Goal: Task Accomplishment & Management: Use online tool/utility

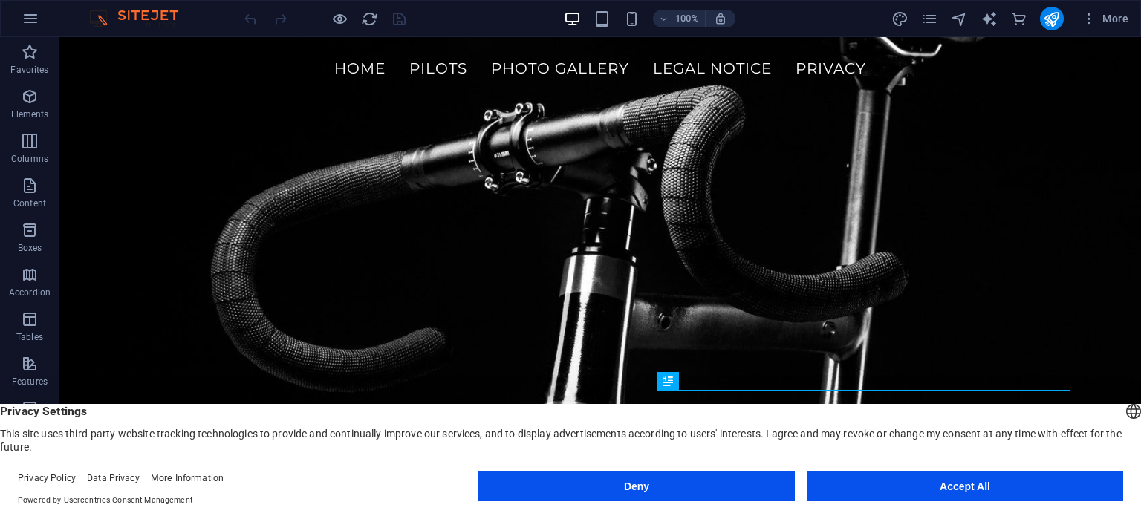
scroll to position [313, 0]
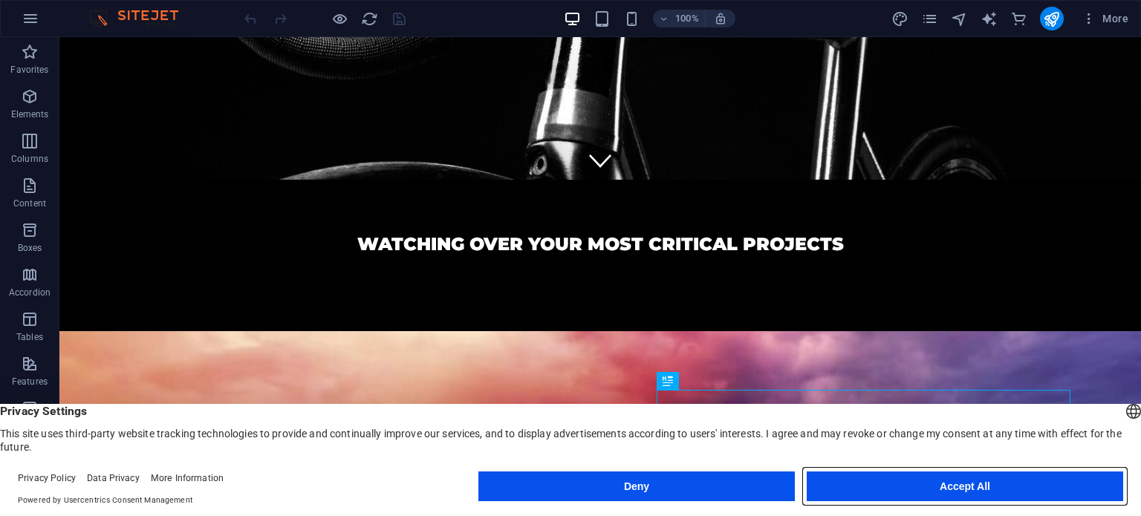
click at [997, 482] on button "Accept All" at bounding box center [965, 487] width 316 height 30
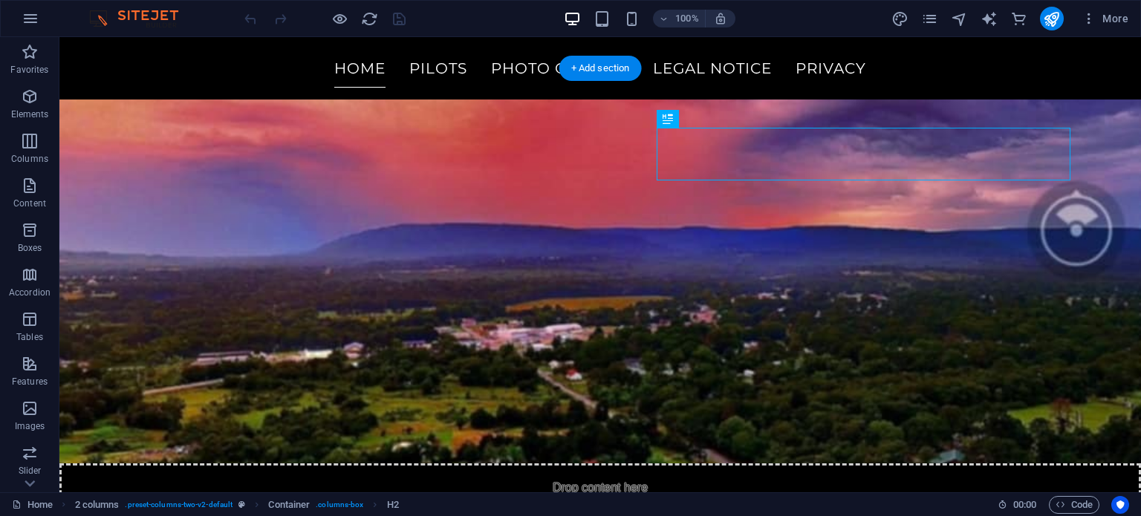
scroll to position [684, 0]
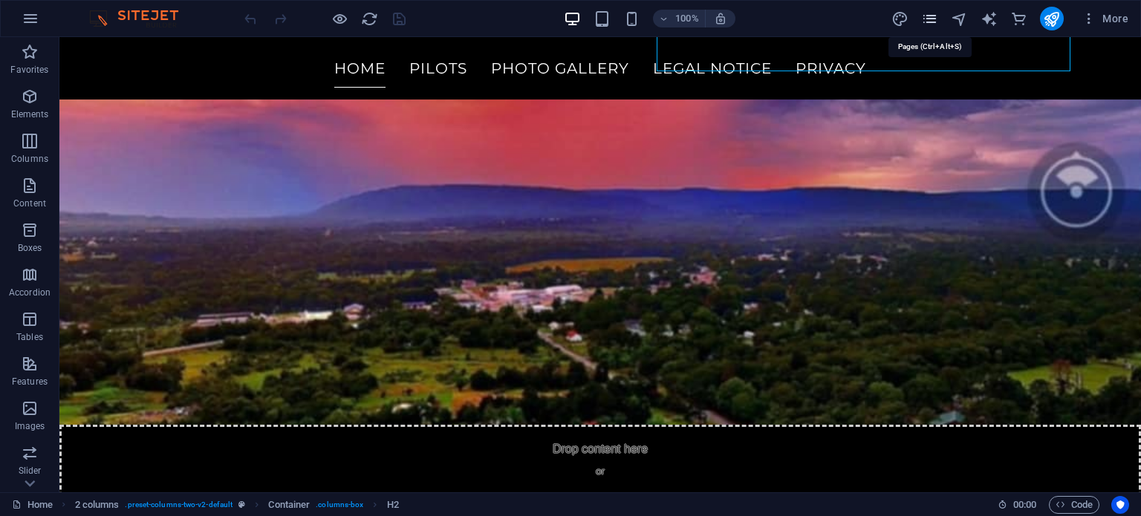
click at [930, 23] on icon "pages" at bounding box center [929, 18] width 17 height 17
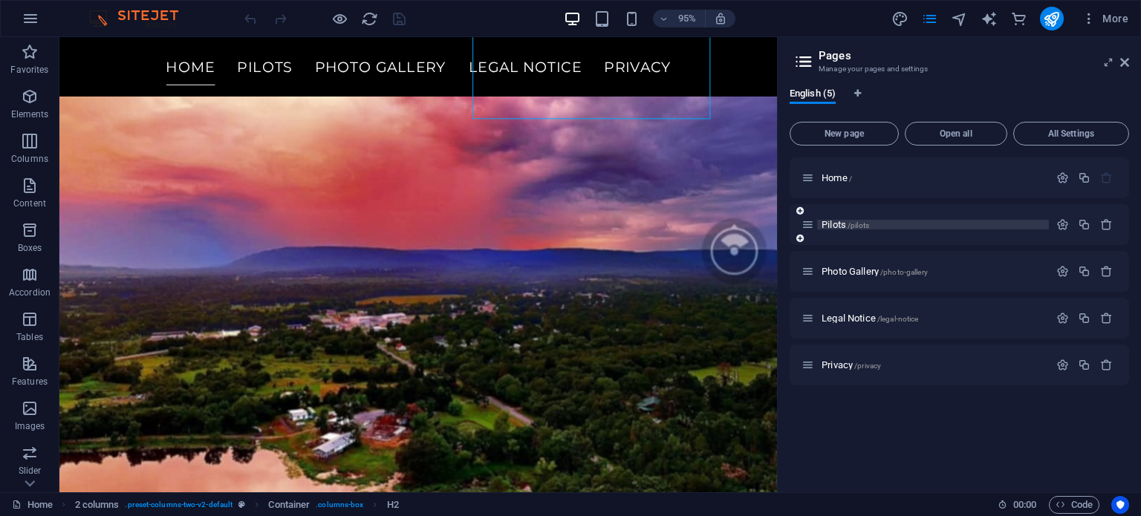
click at [841, 221] on span "Pilots /pilots" at bounding box center [845, 224] width 48 height 11
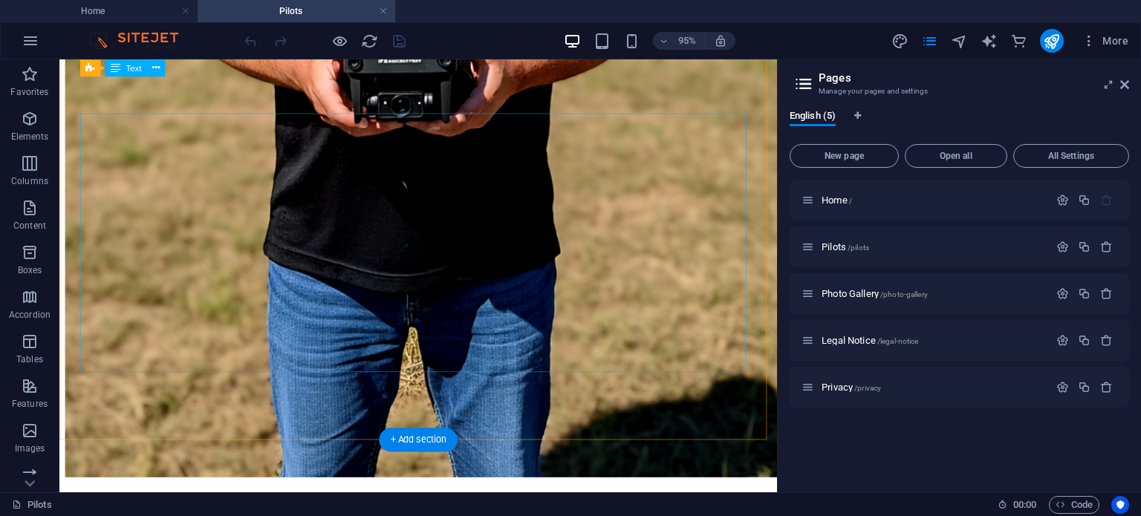
scroll to position [1269, 0]
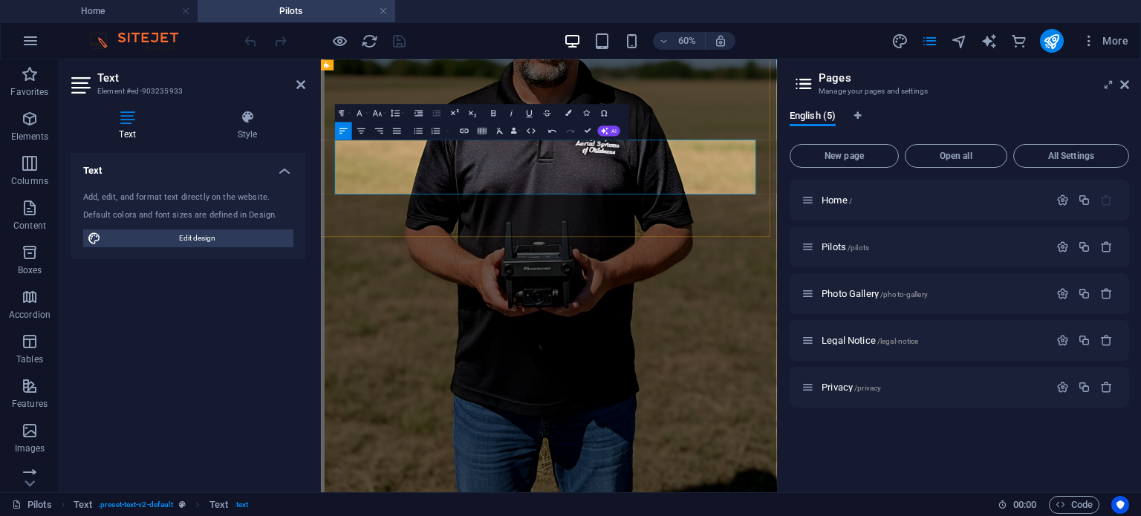
drag, startPoint x: 836, startPoint y: 270, endPoint x: 831, endPoint y: 252, distance: 18.4
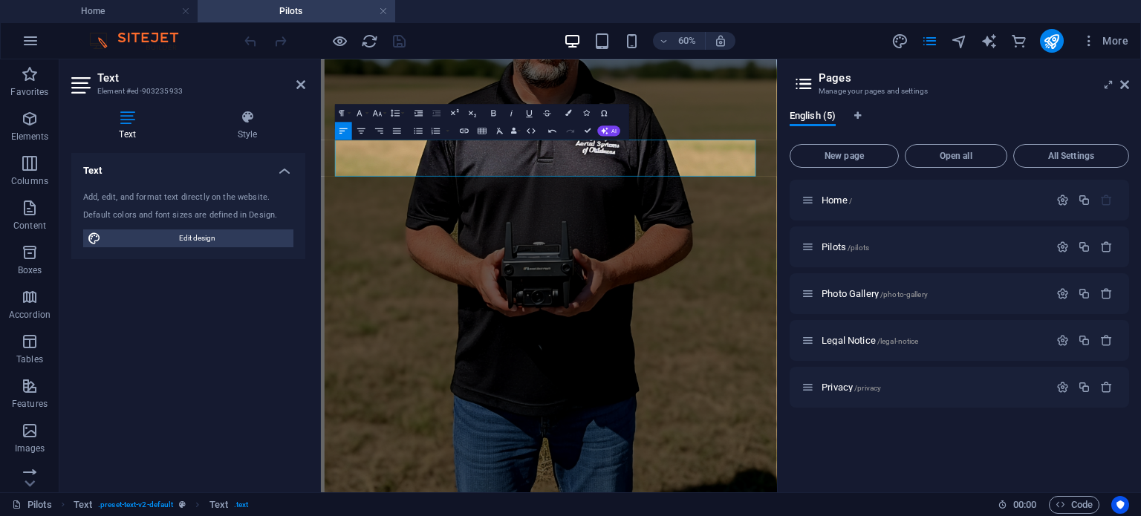
click at [253, 40] on div at bounding box center [324, 41] width 166 height 24
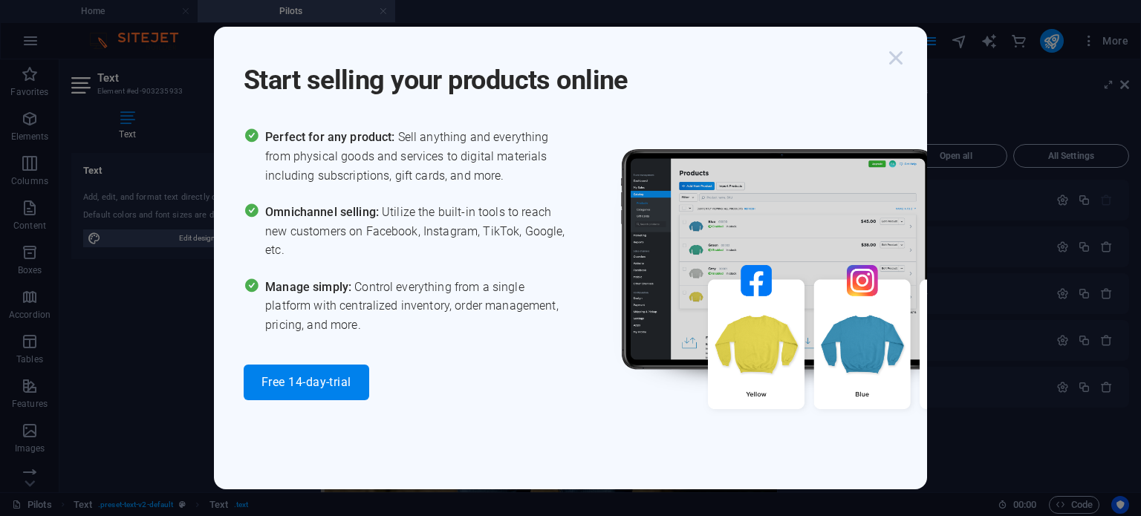
click at [903, 59] on icon "button" at bounding box center [895, 58] width 27 height 27
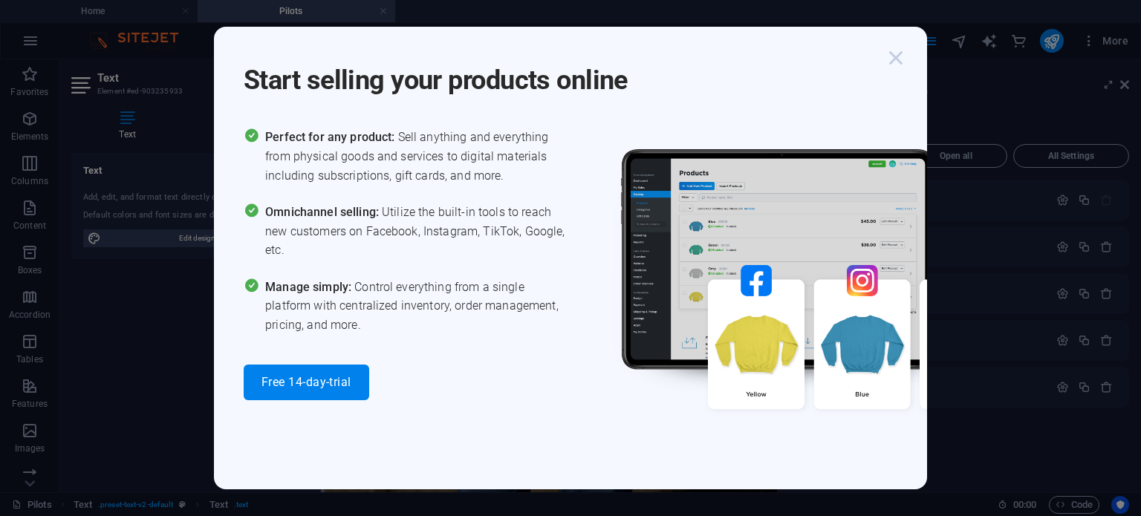
click at [899, 59] on icon "button" at bounding box center [895, 58] width 27 height 27
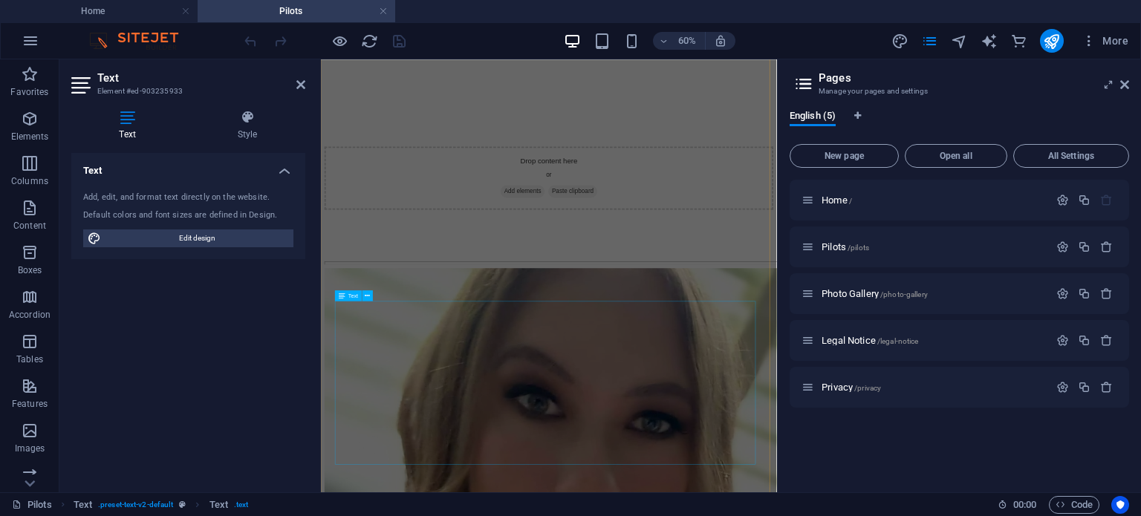
scroll to position [2531, 0]
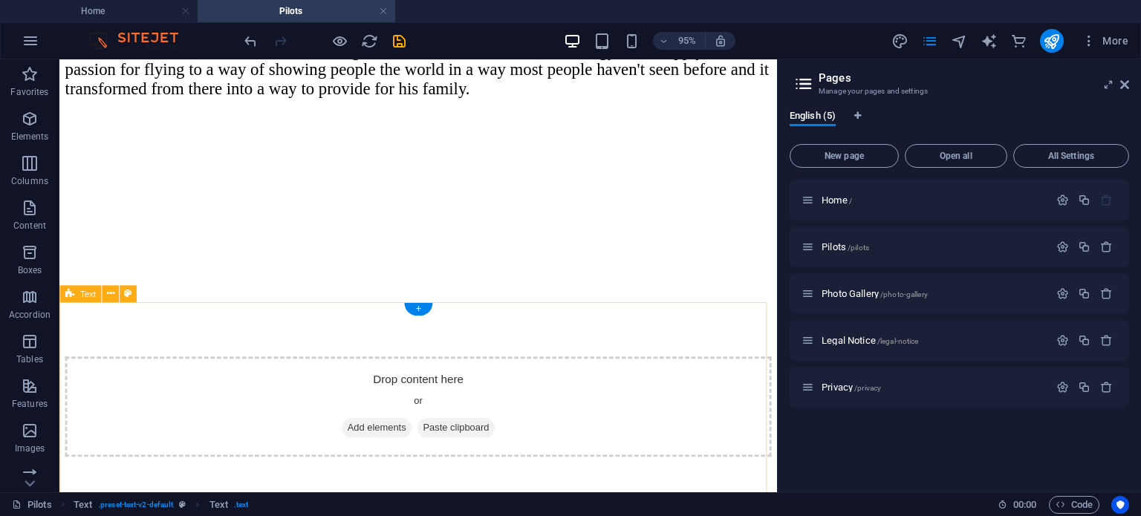
scroll to position [2735, 0]
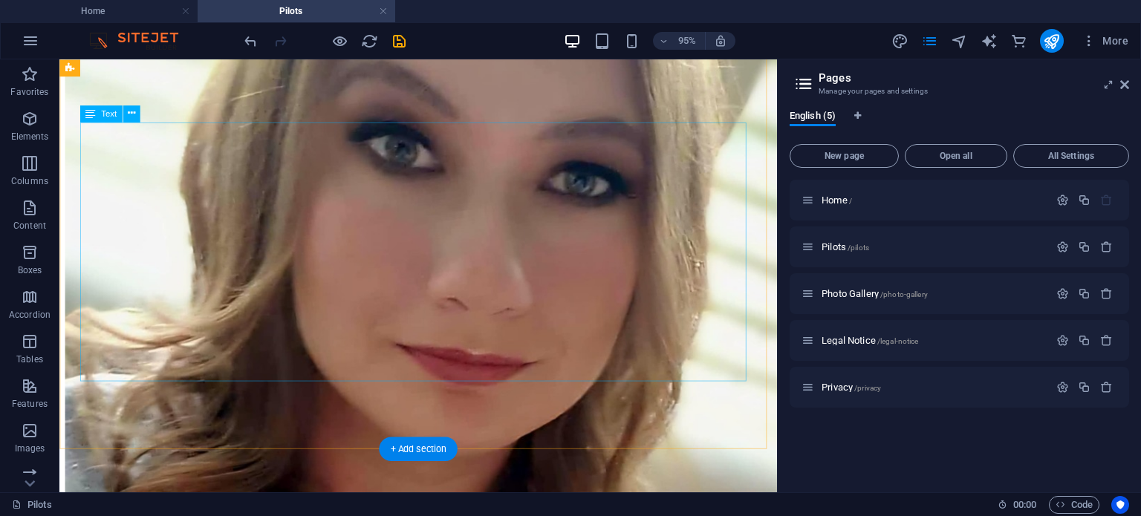
scroll to position [2809, 0]
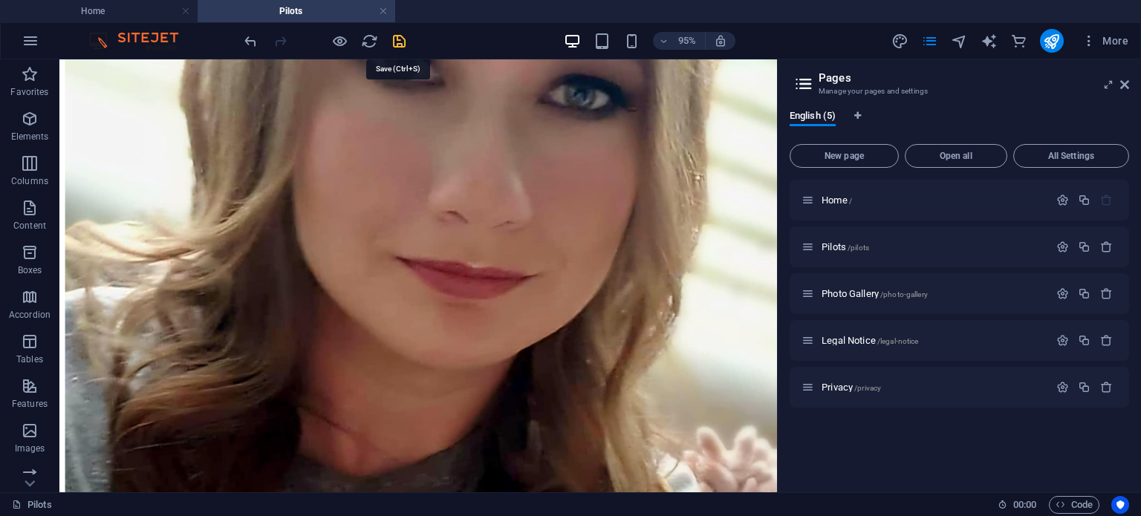
click at [401, 47] on icon "save" at bounding box center [399, 41] width 17 height 17
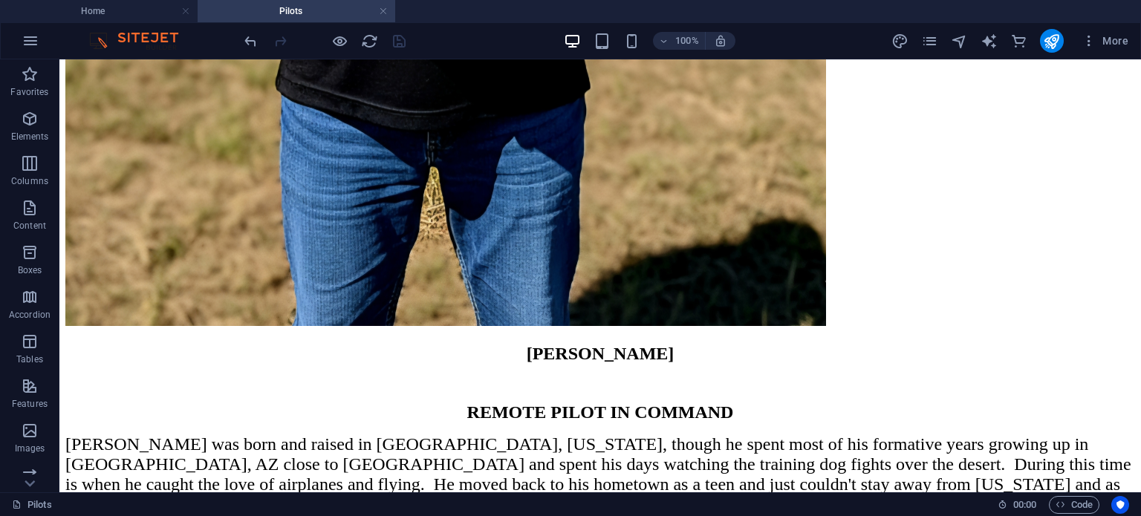
scroll to position [1514, 0]
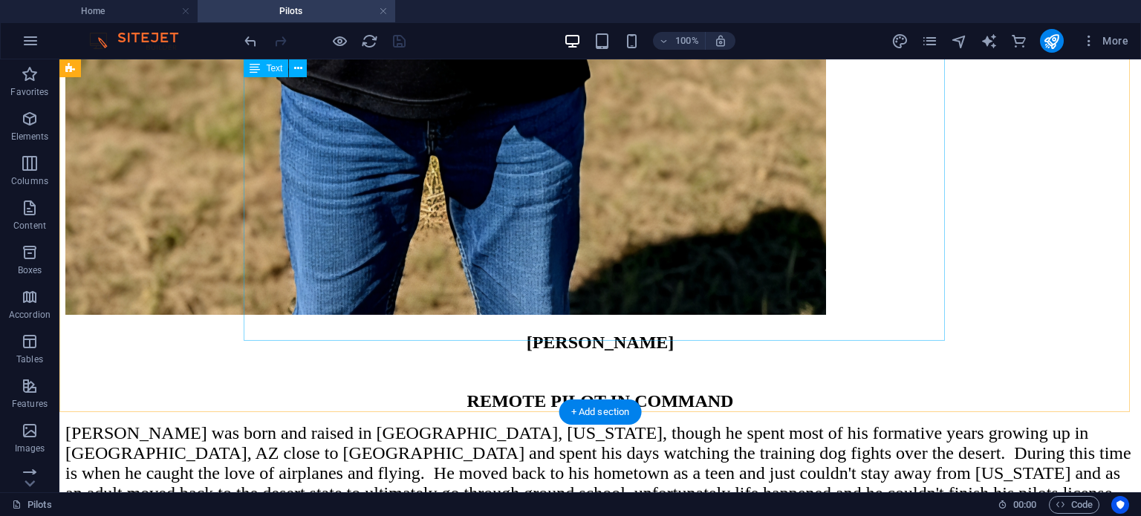
click at [893, 391] on div "REMOTE PILOT IN COMMAND [PERSON_NAME] was born and raised in [GEOGRAPHIC_DATA],…" at bounding box center [599, 477] width 1069 height 172
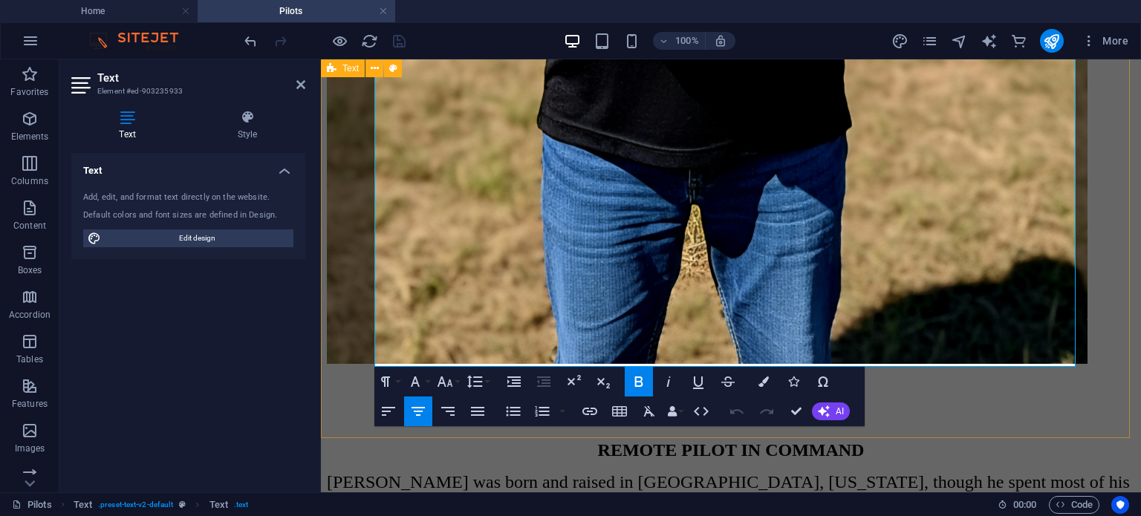
scroll to position [1488, 0]
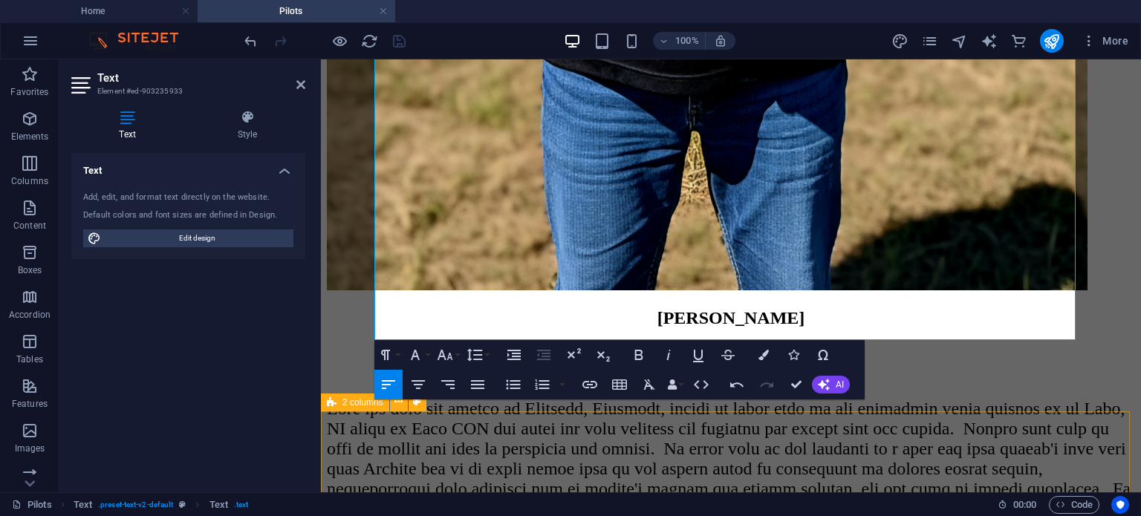
scroll to position [1579, 0]
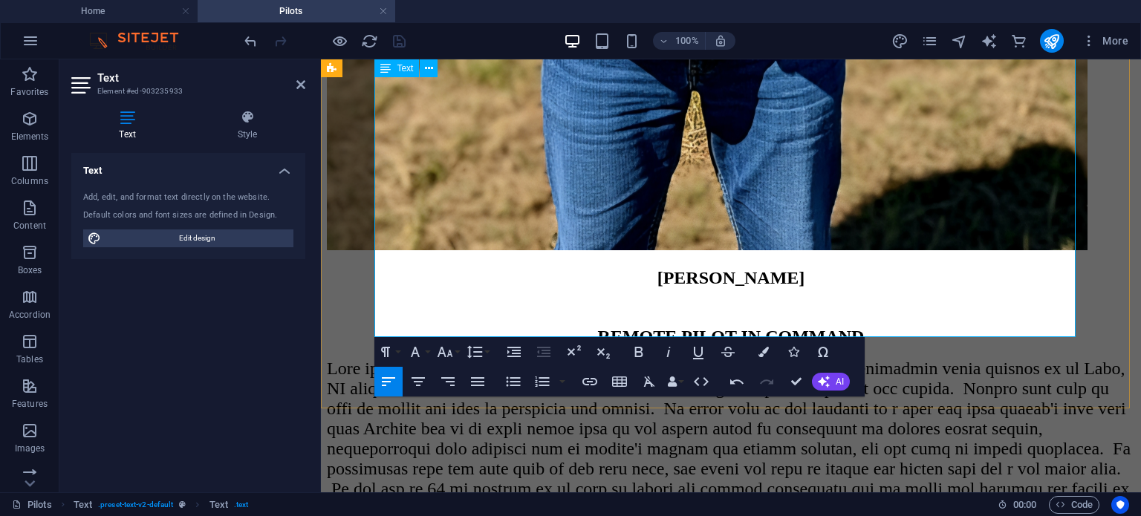
click at [710, 359] on p at bounding box center [731, 459] width 808 height 201
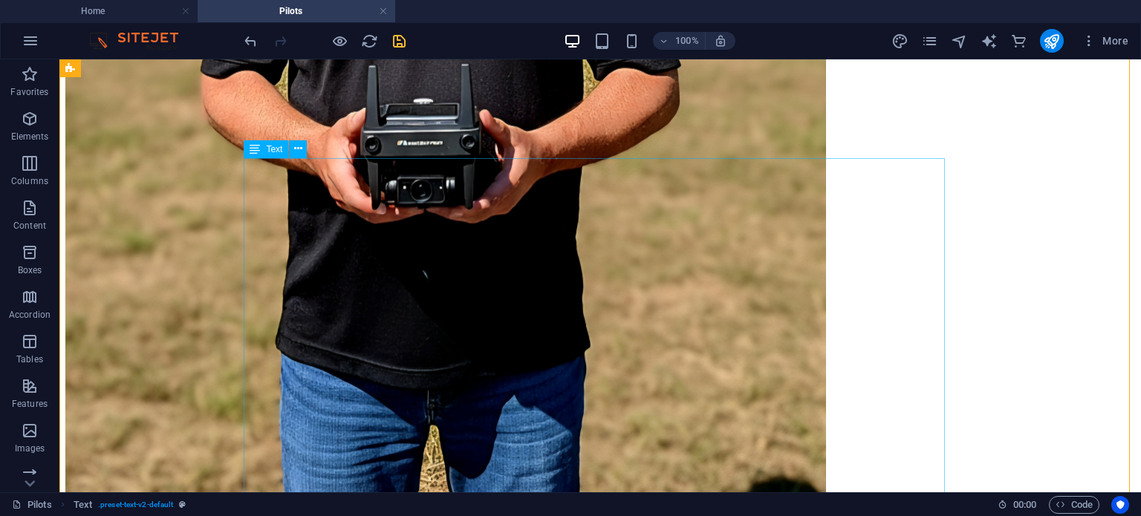
scroll to position [1208, 0]
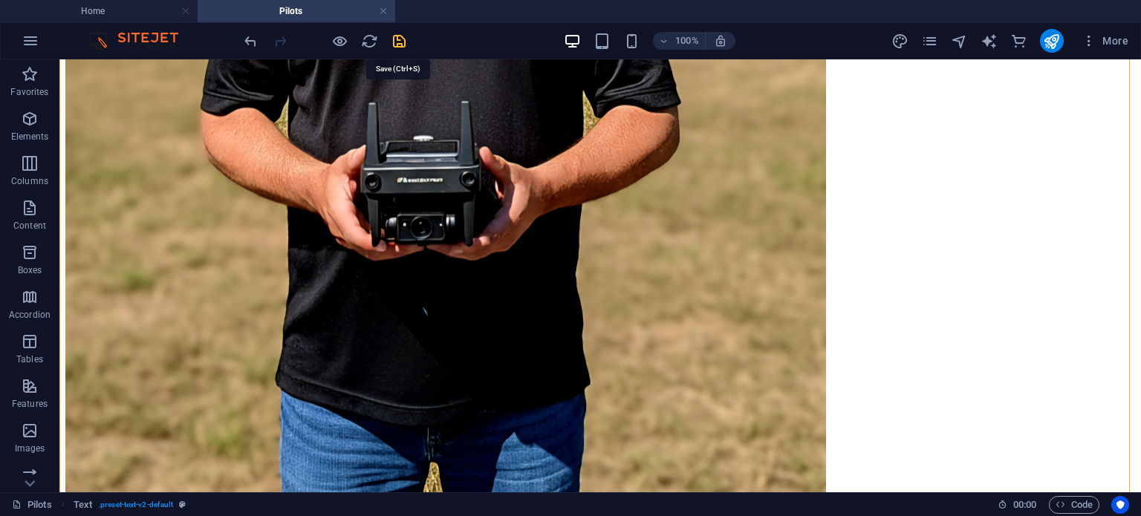
click at [407, 40] on icon "save" at bounding box center [399, 41] width 17 height 17
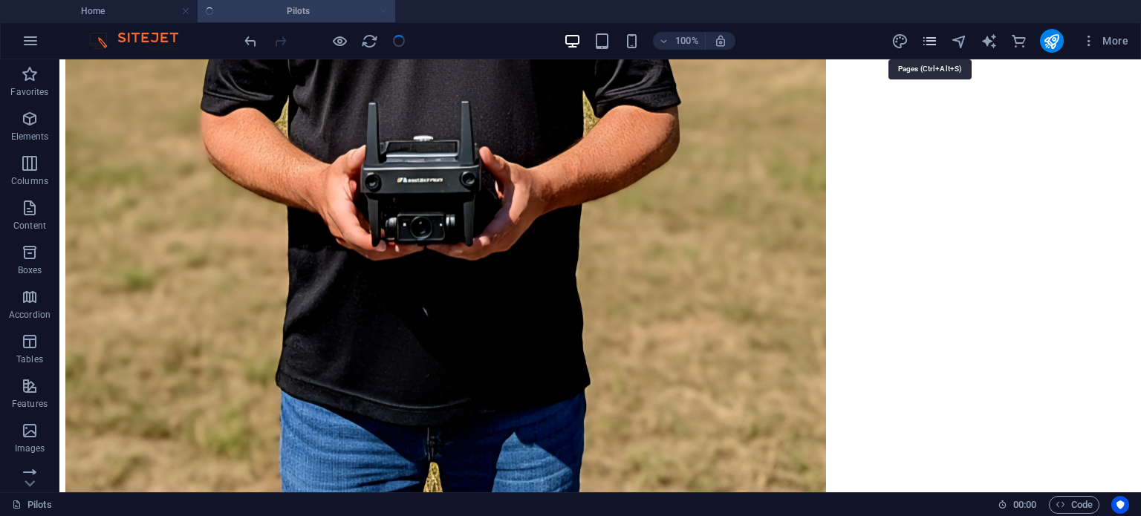
click at [925, 36] on icon "pages" at bounding box center [929, 41] width 17 height 17
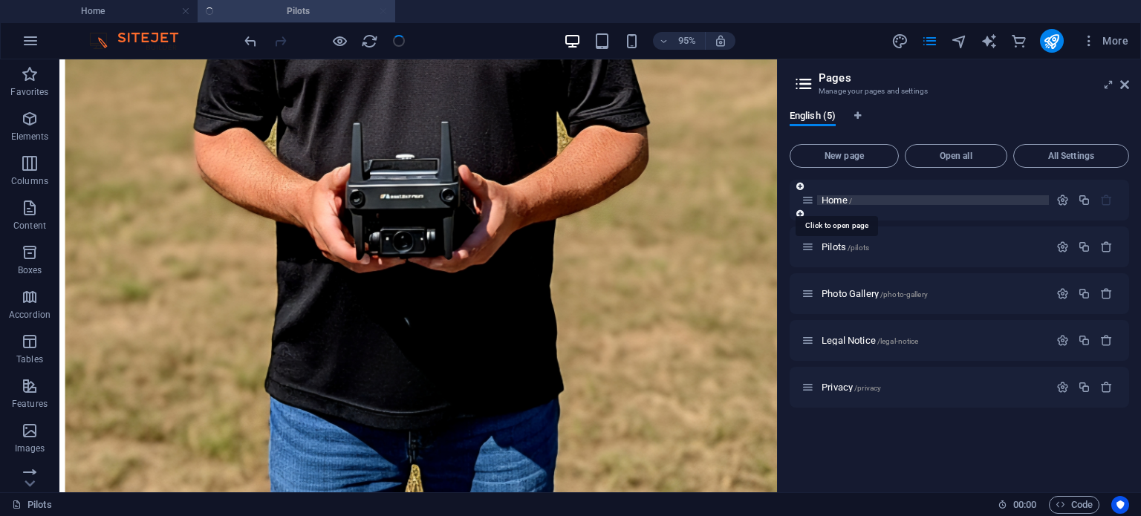
click at [852, 198] on span "/" at bounding box center [850, 201] width 3 height 8
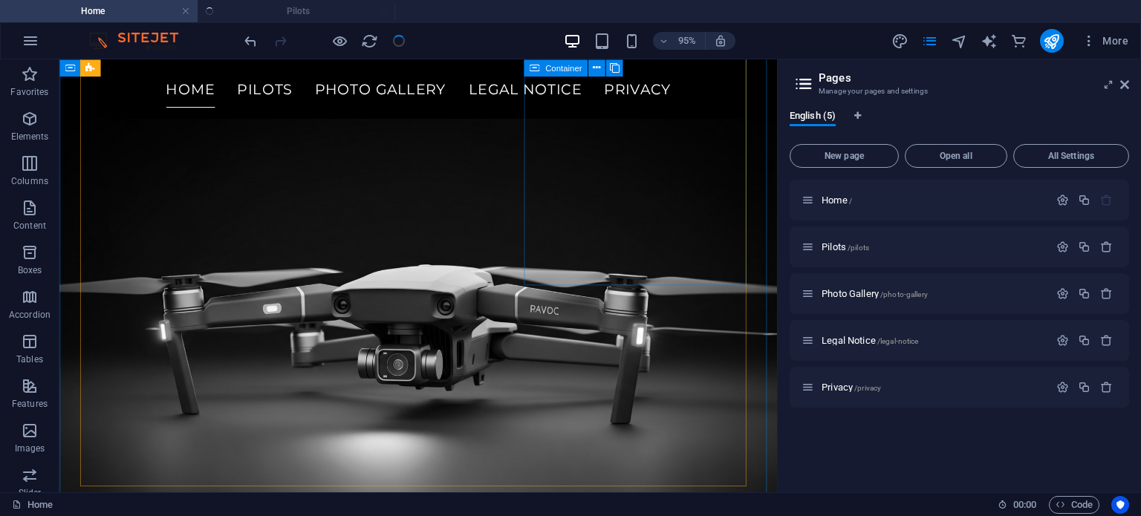
scroll to position [1723, 0]
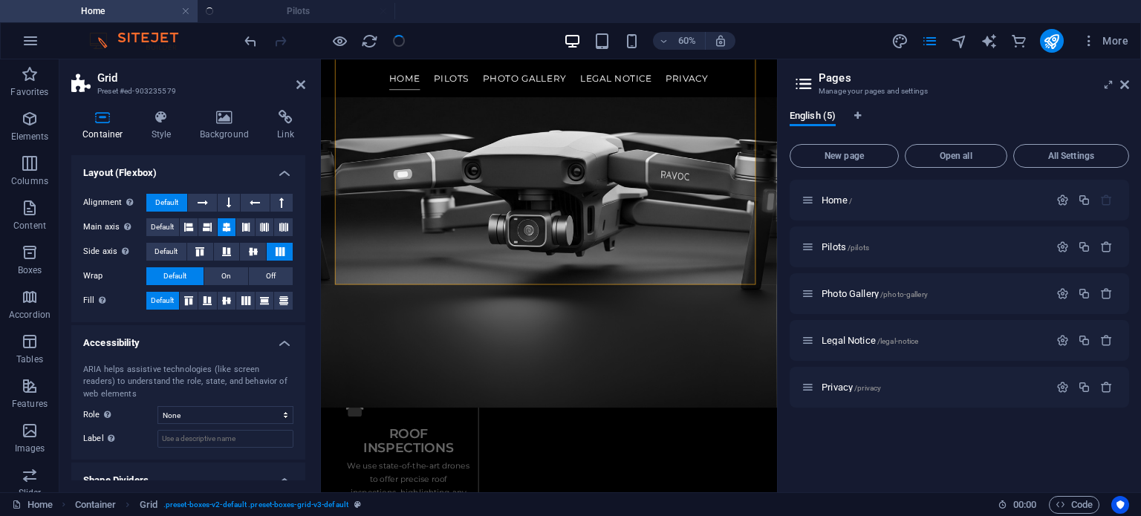
scroll to position [272, 0]
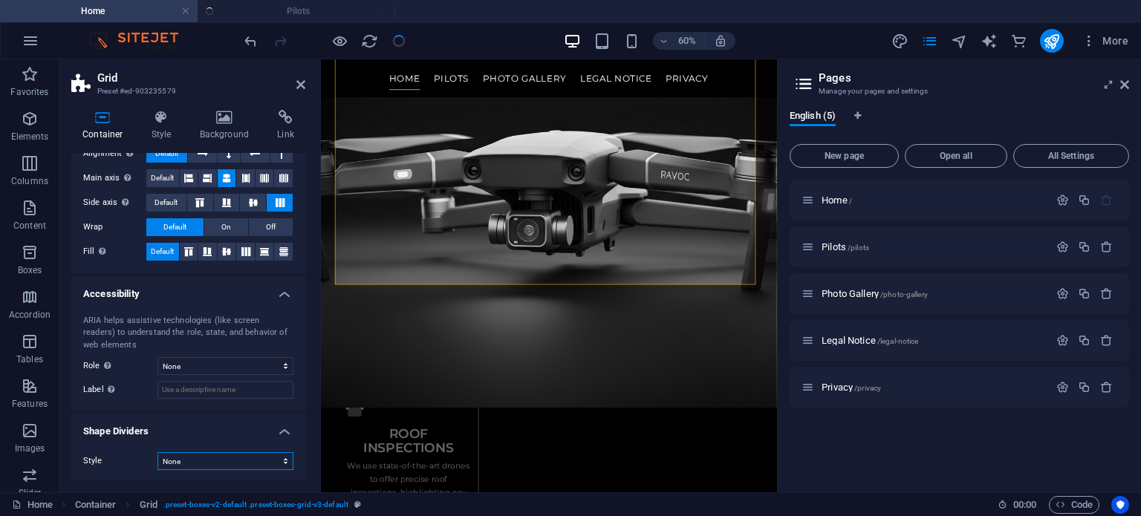
click at [198, 459] on select "None Triangle Square Diagonal Polygon 1 Polygon 2 Zigzag Multiple Zigzags Waves…" at bounding box center [225, 461] width 136 height 18
click at [194, 455] on select "None Triangle Square Diagonal Polygon 1 Polygon 2 Zigzag Multiple Zigzags Waves…" at bounding box center [225, 461] width 136 height 18
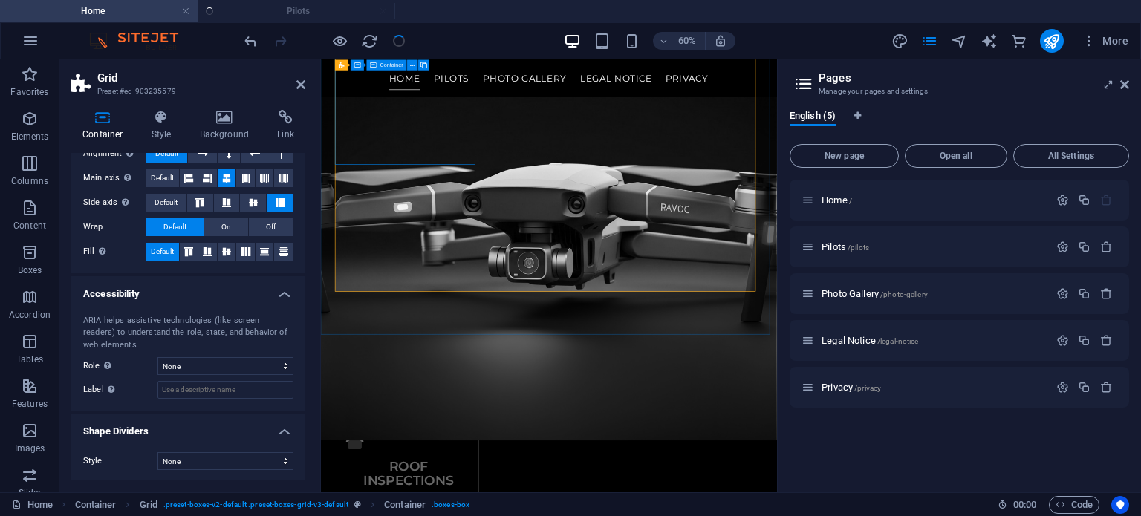
scroll to position [1924, 0]
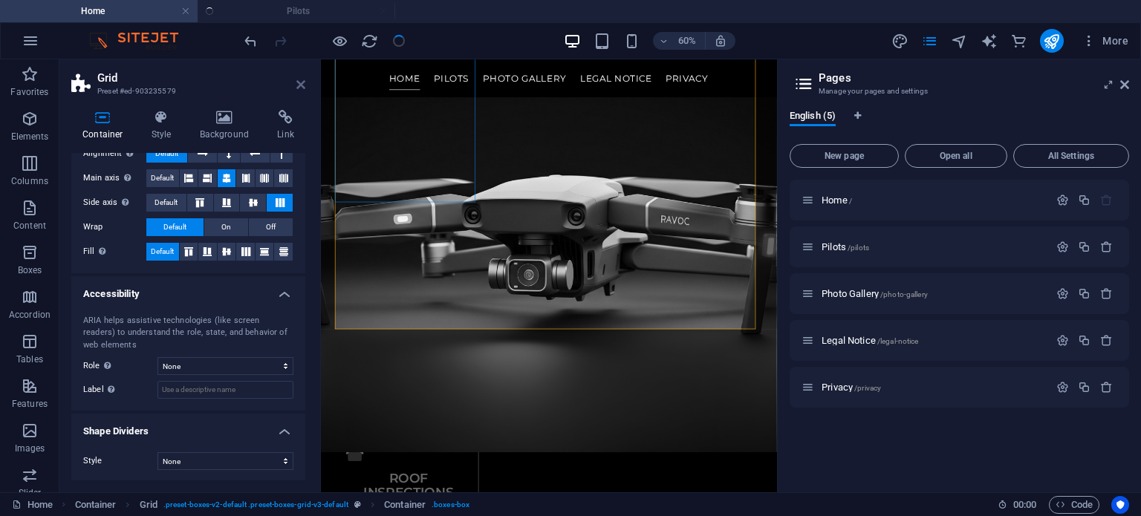
click at [302, 85] on icon at bounding box center [300, 85] width 9 height 12
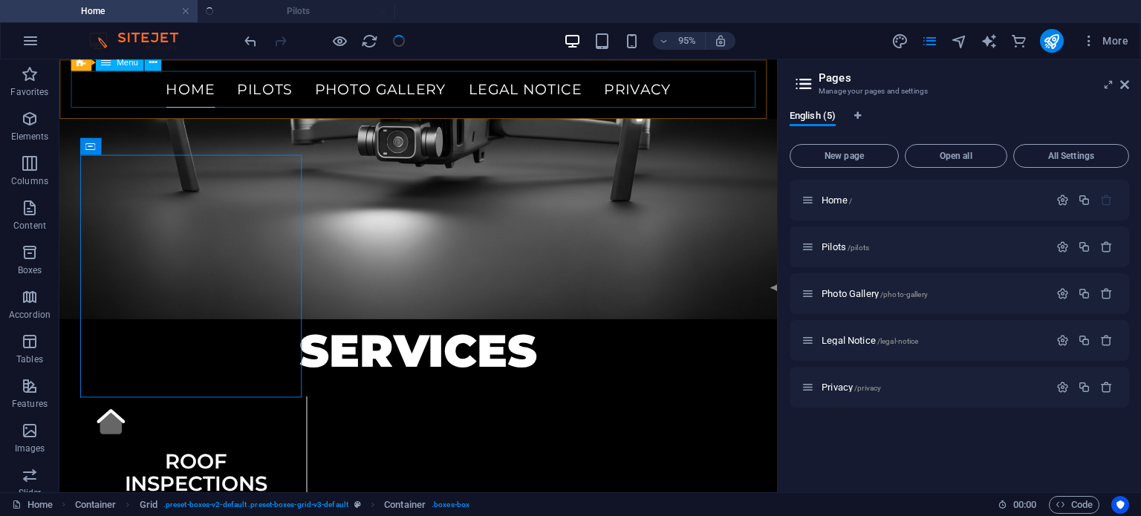
scroll to position [1531, 0]
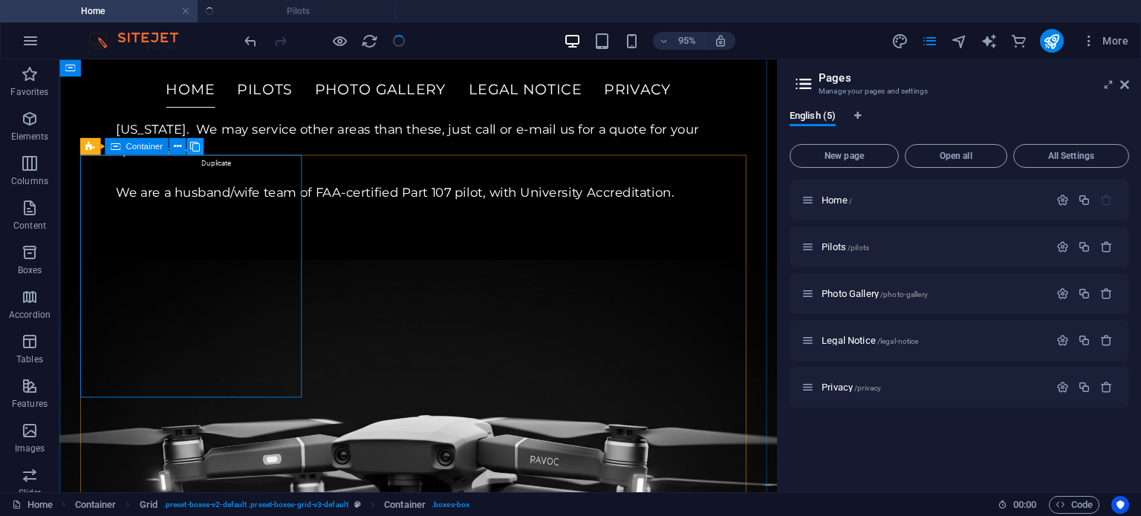
click at [199, 146] on icon at bounding box center [195, 146] width 10 height 15
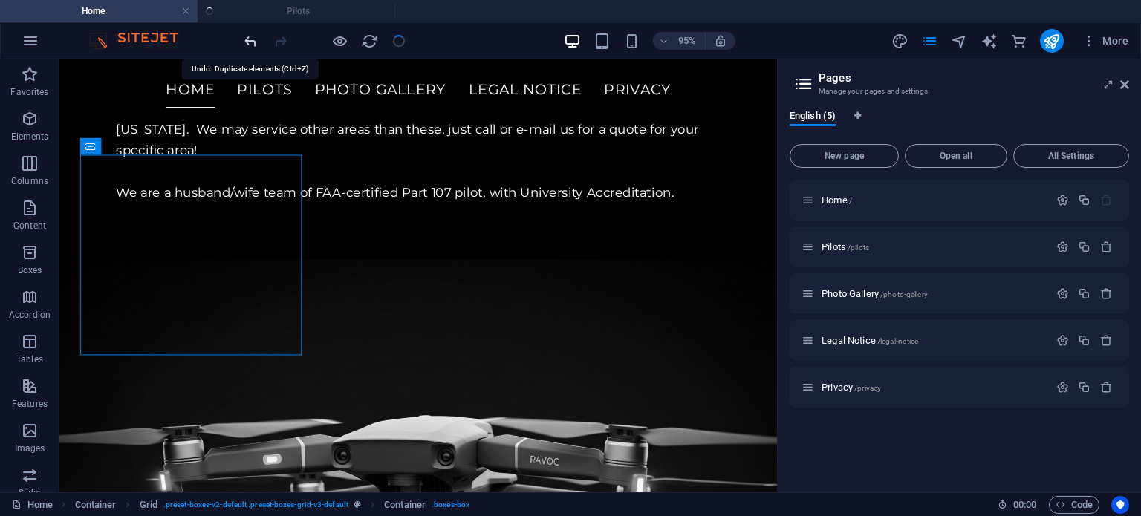
click at [252, 48] on icon "undo" at bounding box center [250, 41] width 17 height 17
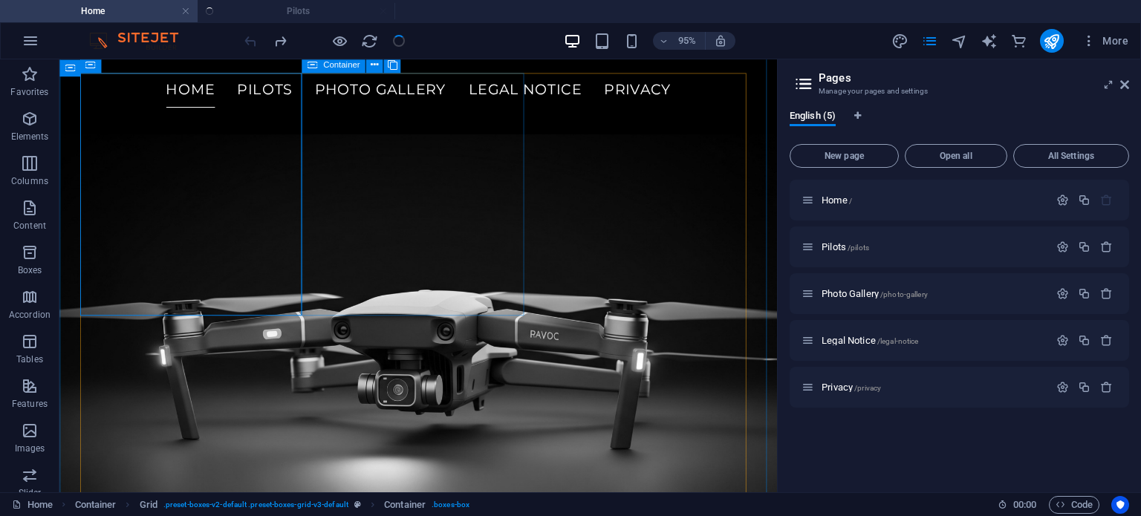
scroll to position [1679, 0]
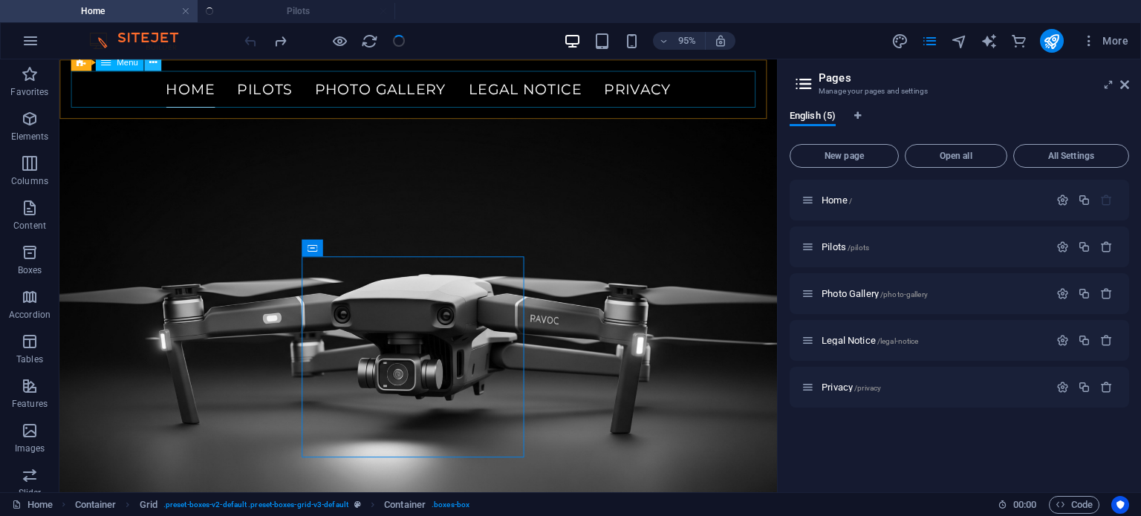
click at [157, 67] on button at bounding box center [152, 61] width 17 height 17
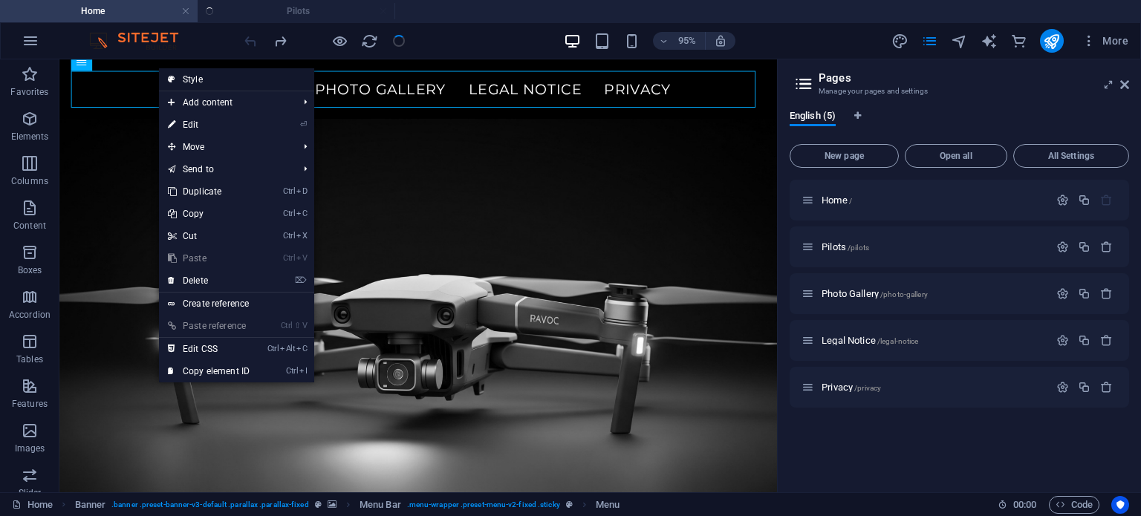
click at [207, 83] on link "Style" at bounding box center [236, 79] width 155 height 22
select select "rem"
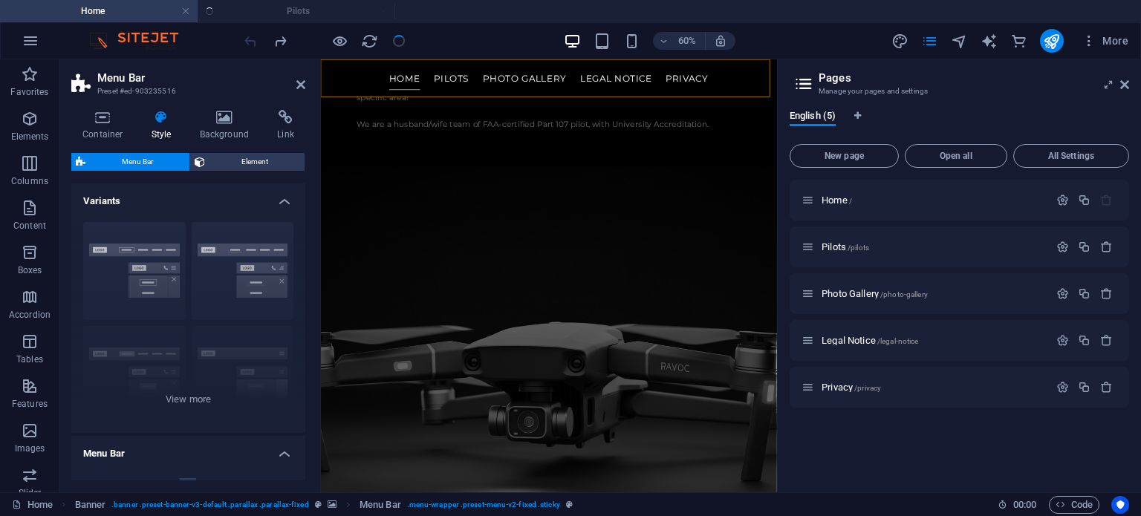
scroll to position [1955, 0]
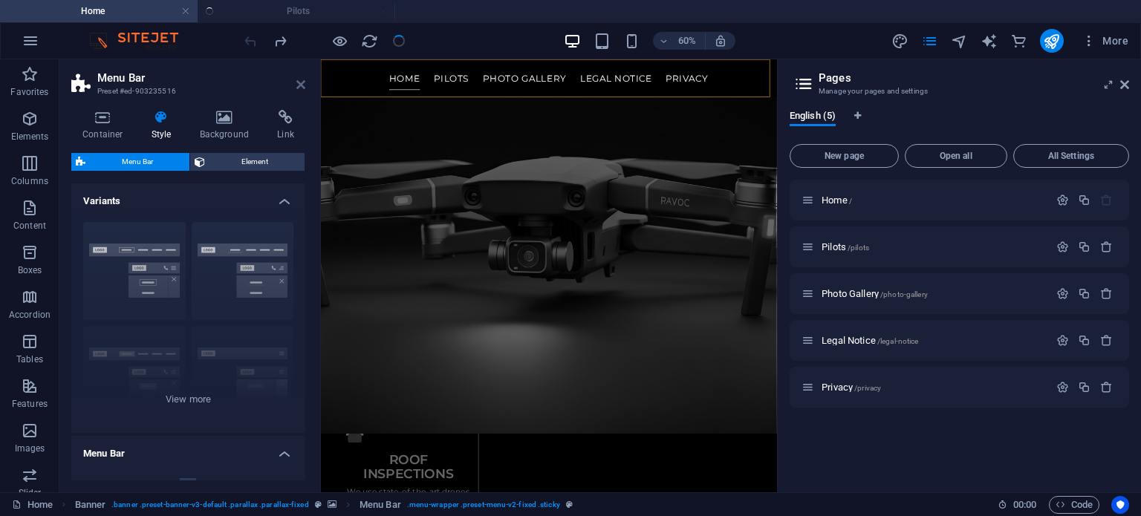
click at [299, 86] on icon at bounding box center [300, 85] width 9 height 12
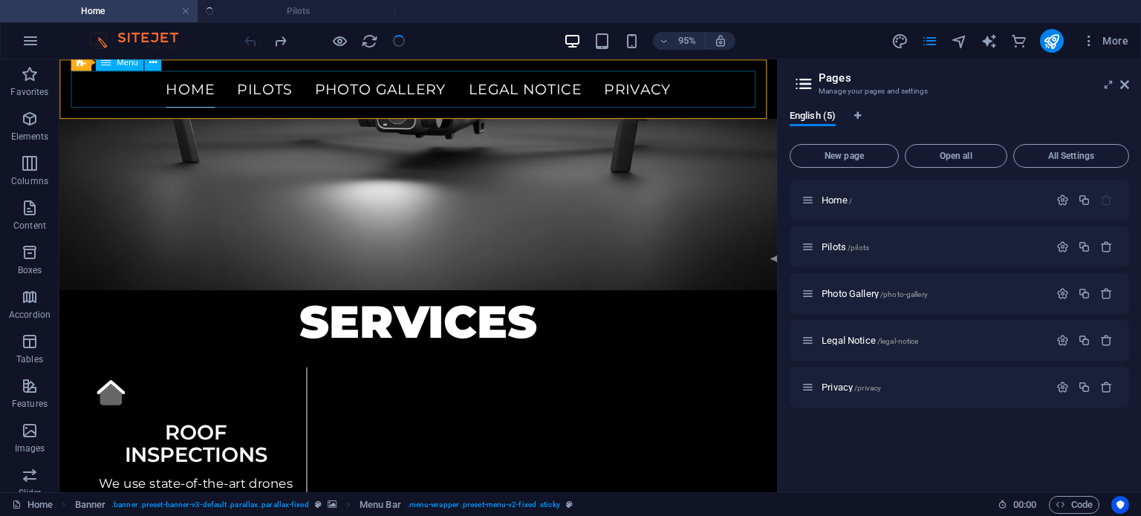
scroll to position [1679, 0]
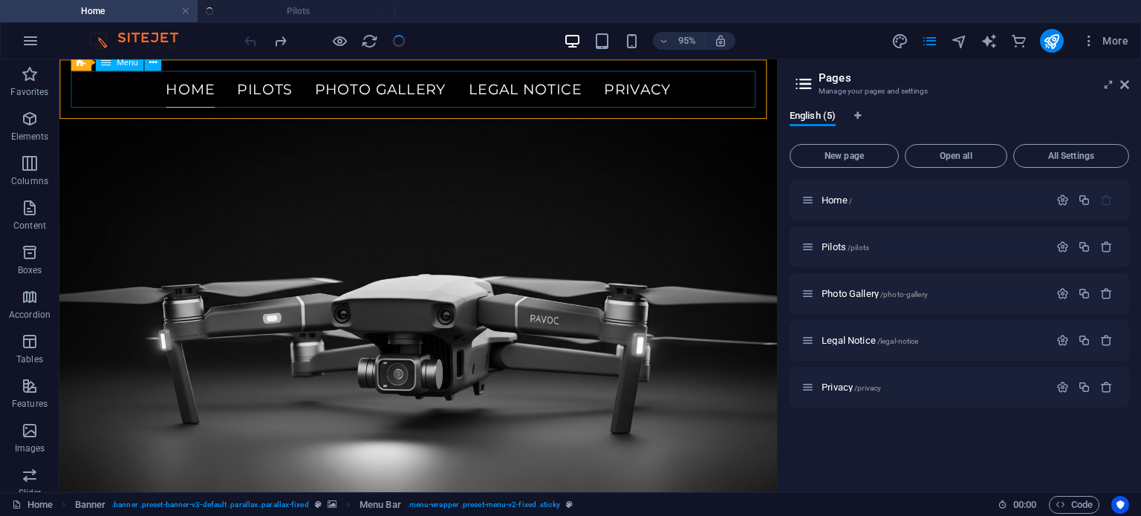
click at [134, 68] on div "Menu" at bounding box center [119, 61] width 48 height 17
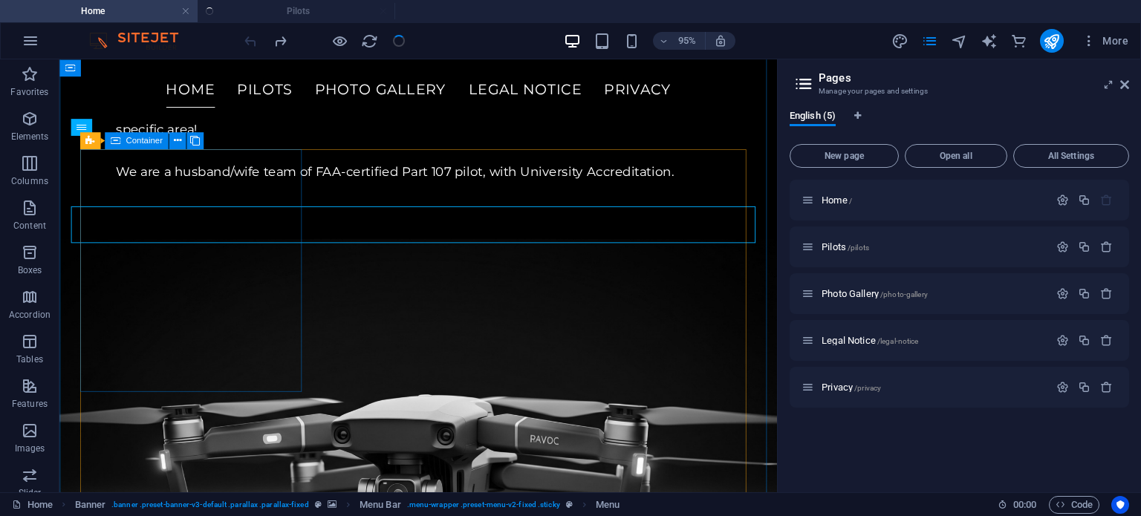
scroll to position [1531, 0]
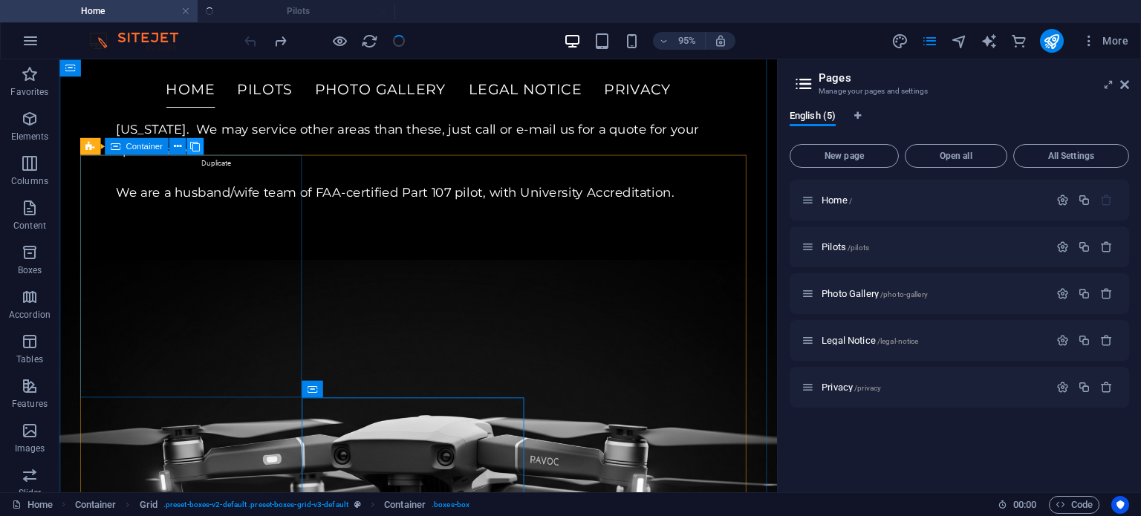
click at [201, 149] on button at bounding box center [194, 146] width 17 height 17
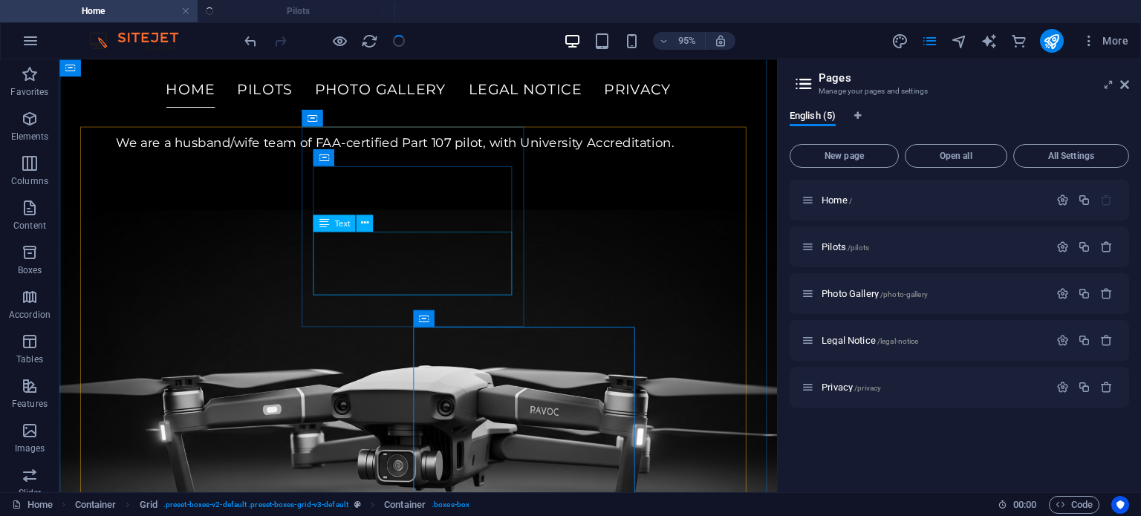
scroll to position [1605, 0]
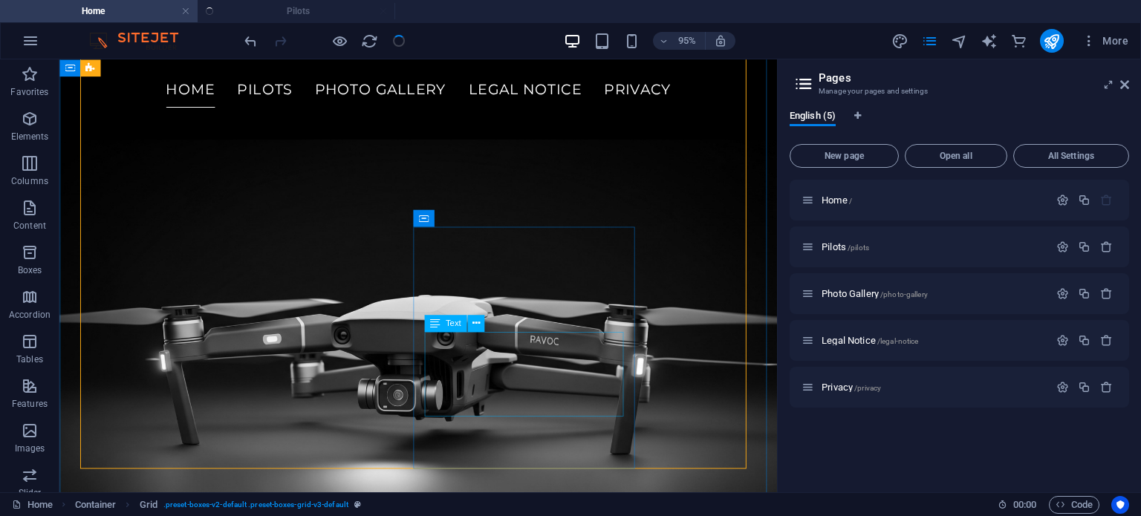
scroll to position [1679, 0]
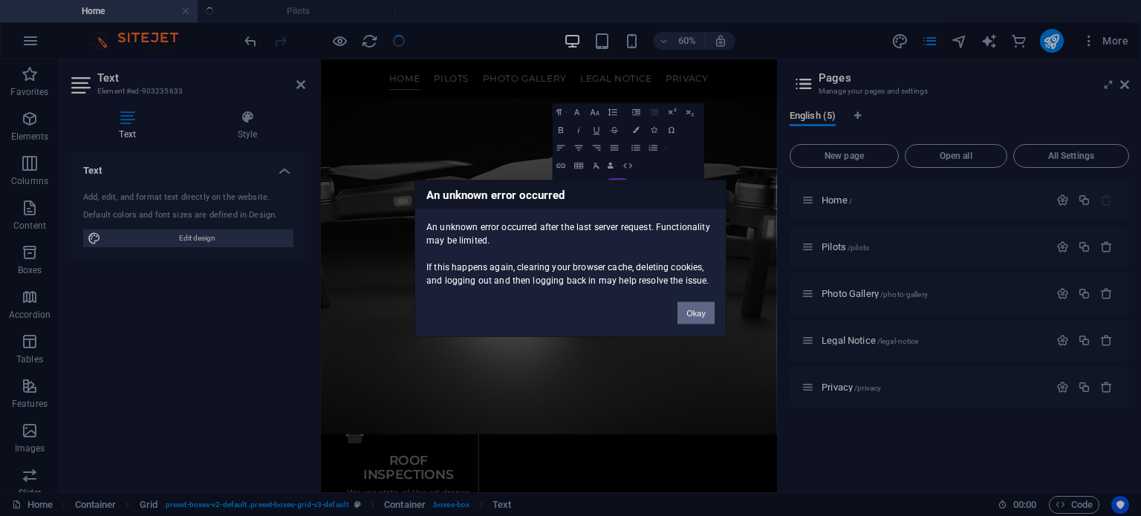
click at [697, 319] on button "Okay" at bounding box center [695, 313] width 37 height 22
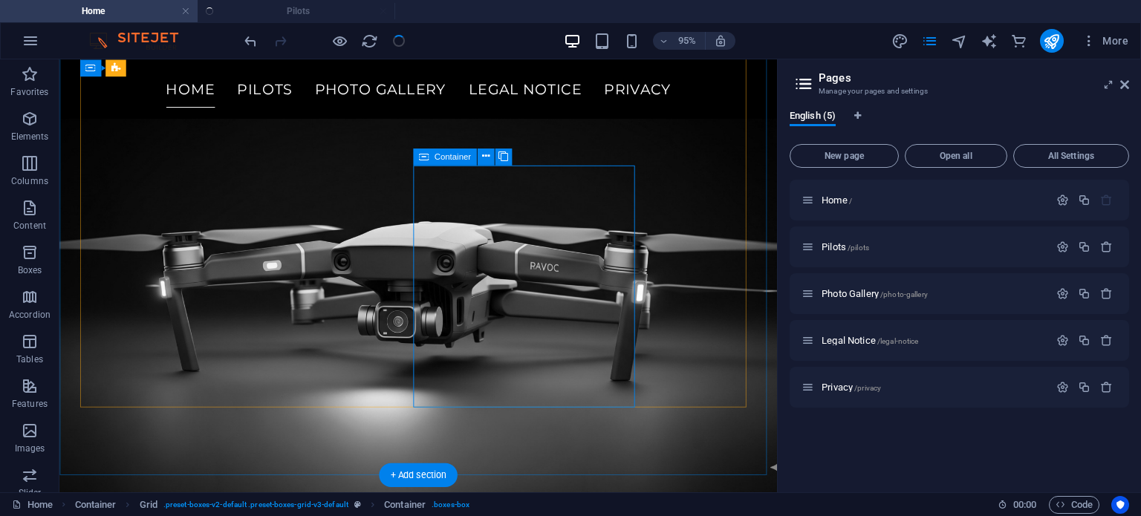
scroll to position [1731, 0]
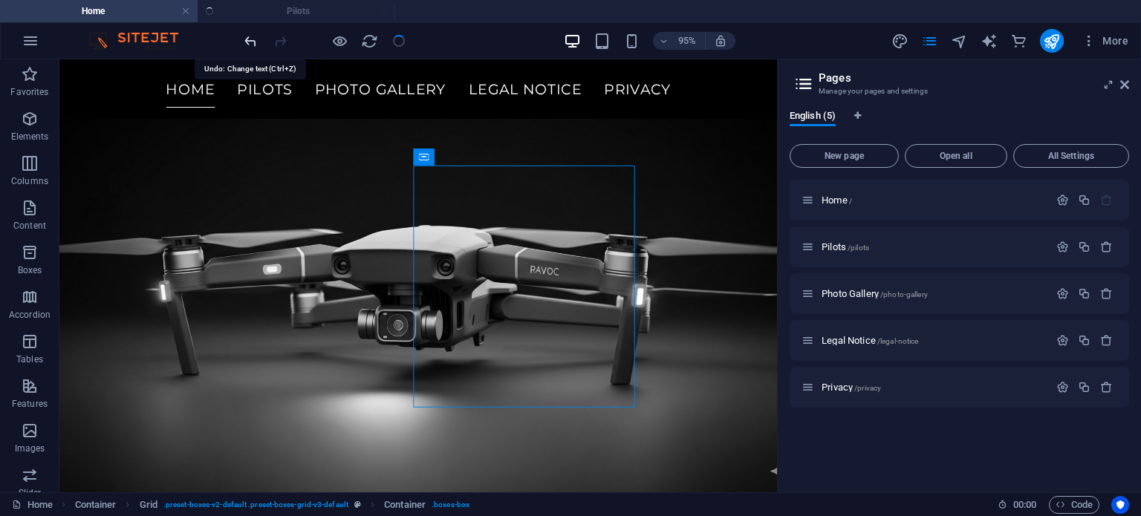
click at [244, 36] on icon "undo" at bounding box center [250, 41] width 17 height 17
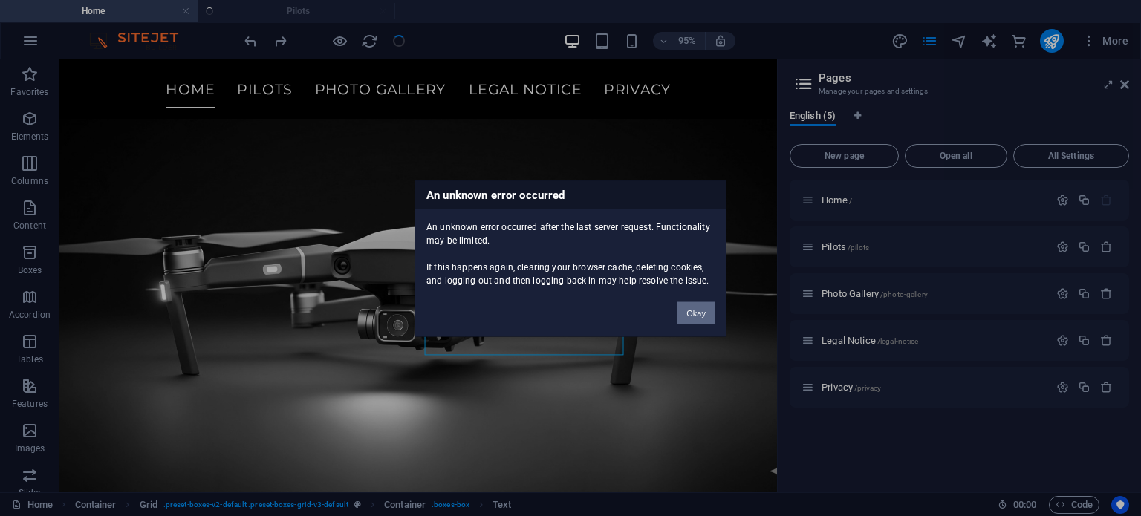
click at [695, 318] on button "Okay" at bounding box center [695, 313] width 37 height 22
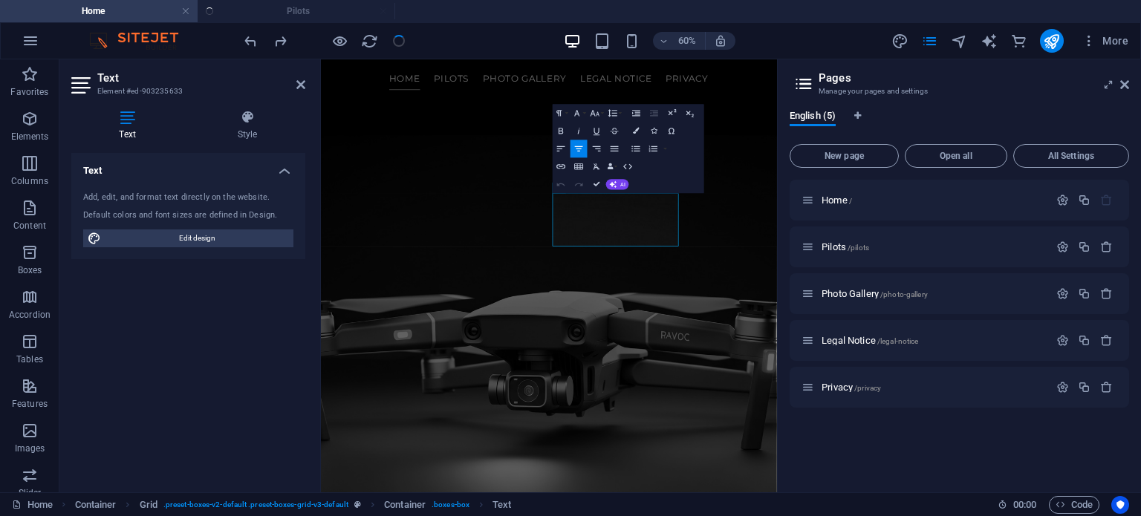
scroll to position [2005, 0]
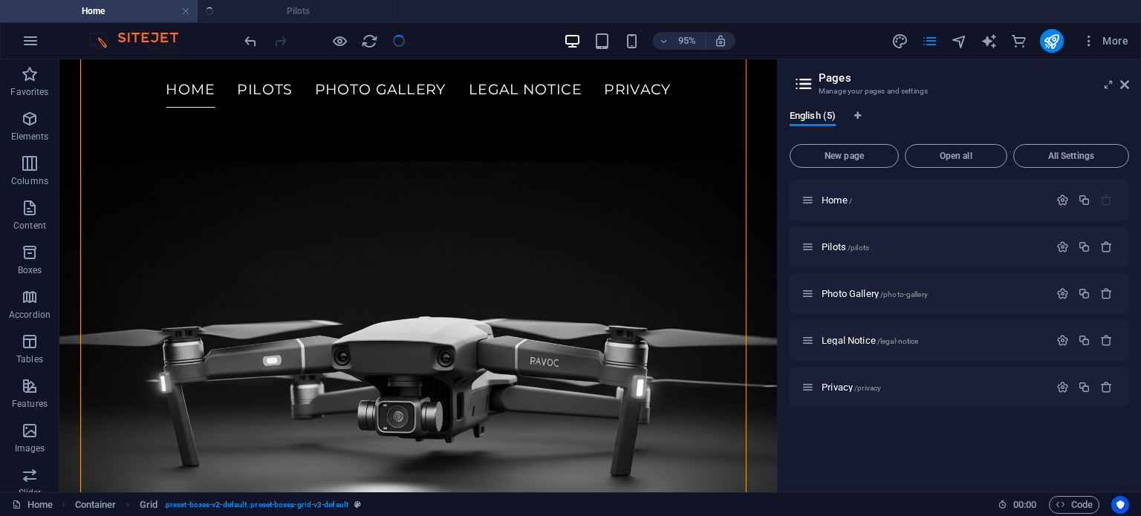
scroll to position [1723, 0]
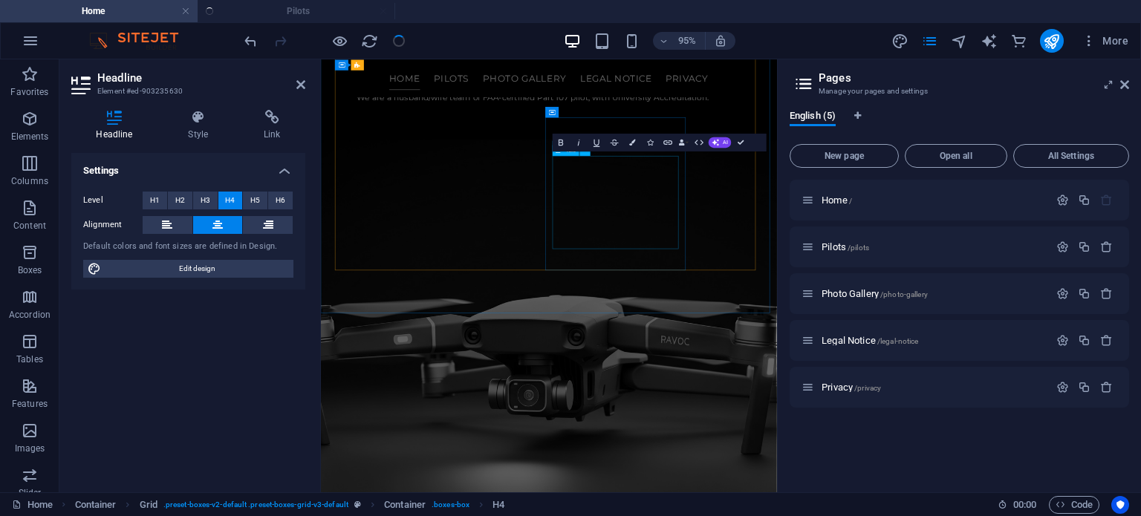
scroll to position [2021, 0]
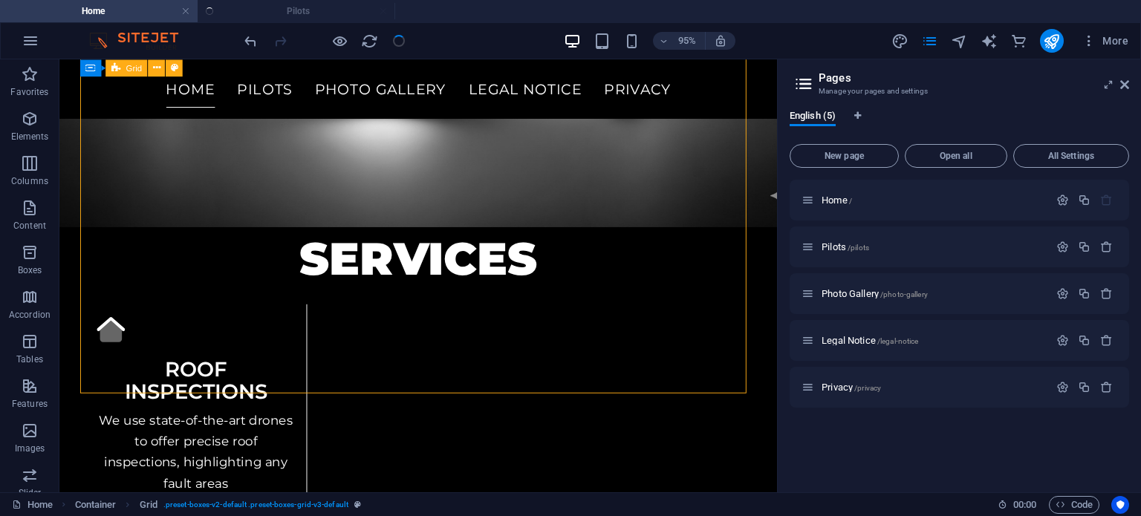
scroll to position [1746, 0]
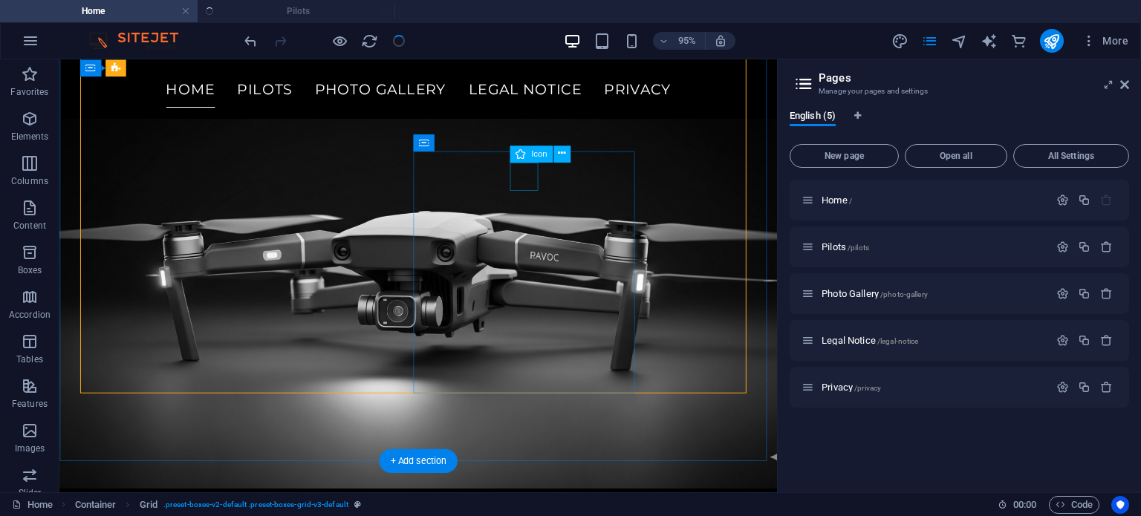
click at [556, 156] on button at bounding box center [561, 154] width 17 height 17
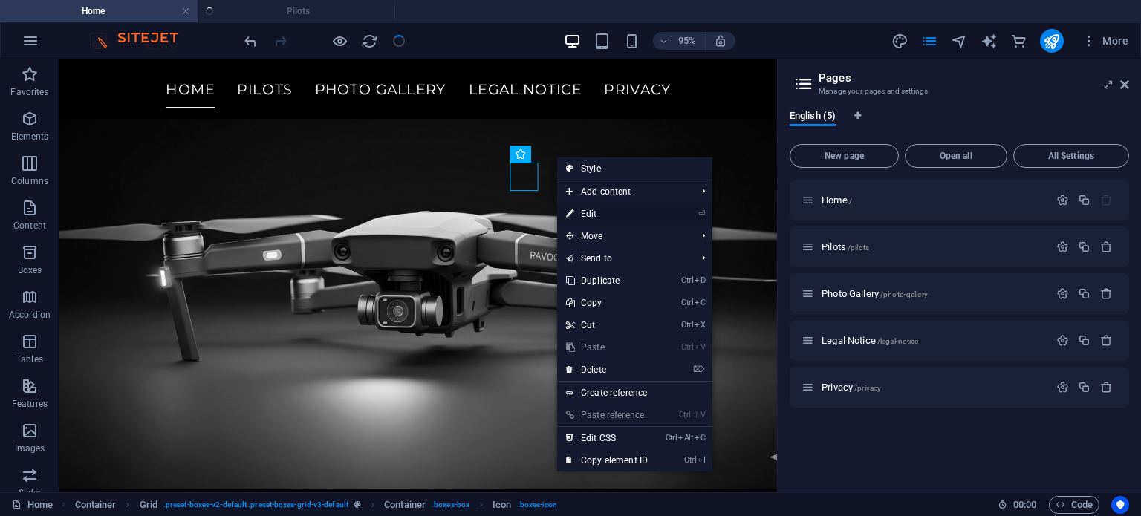
click at [624, 219] on link "⏎ Edit" at bounding box center [607, 214] width 100 height 22
select select "xMidYMid"
select select "px"
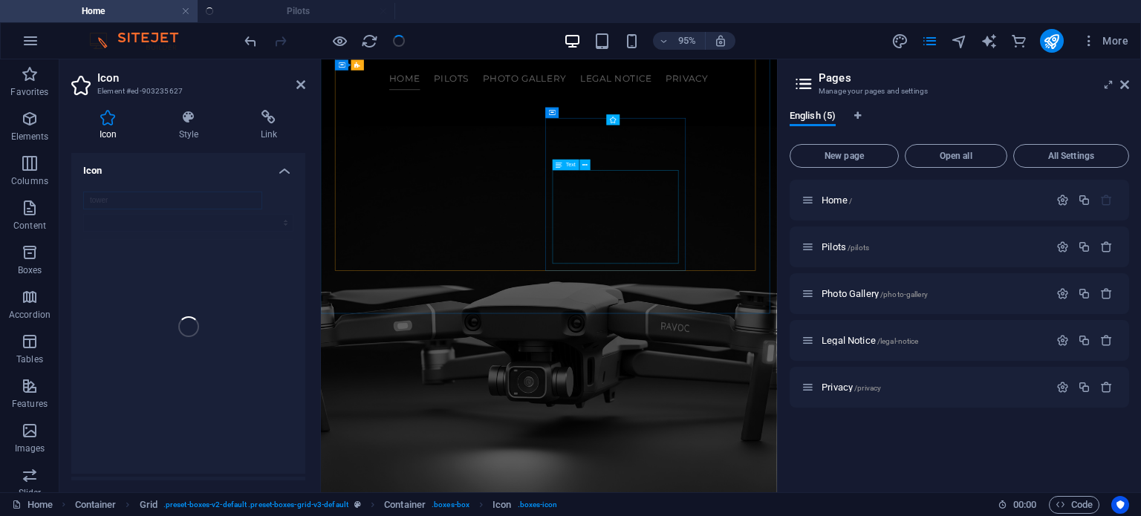
scroll to position [2020, 0]
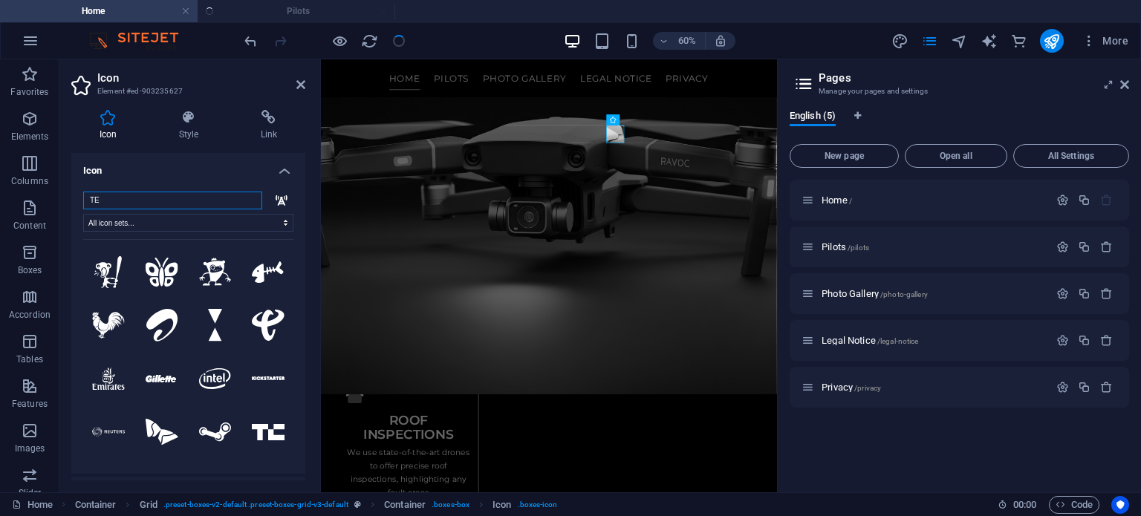
type input "T"
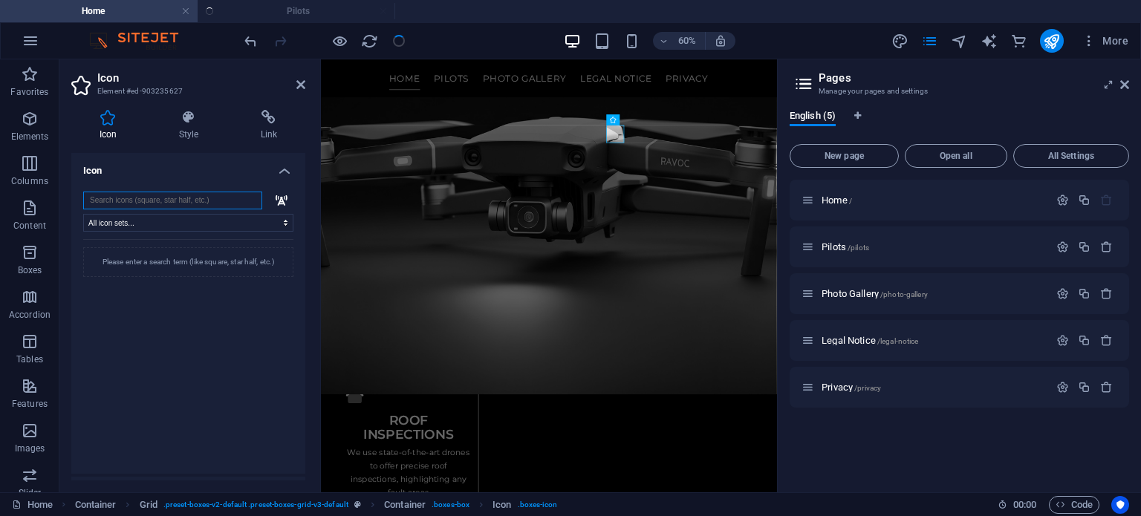
click at [172, 206] on input "search" at bounding box center [172, 201] width 179 height 18
type input "t"
